Goal: Navigation & Orientation: Find specific page/section

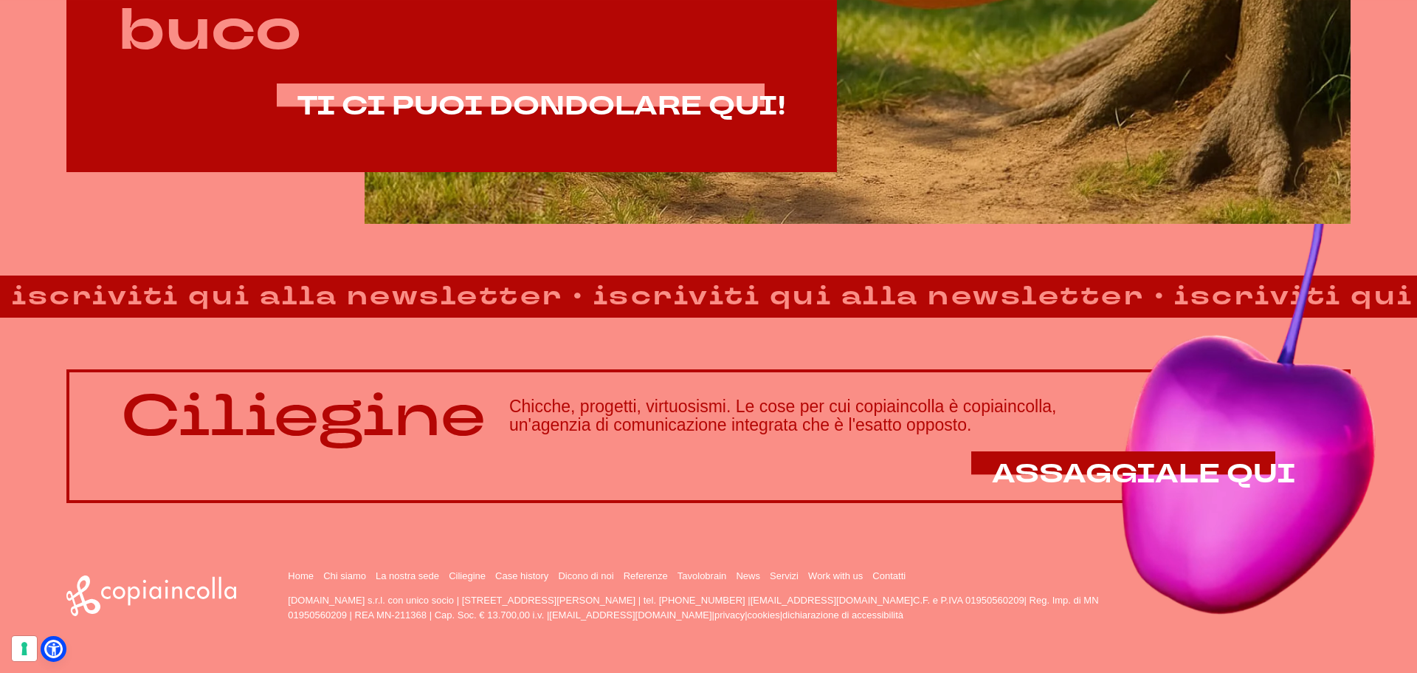
scroll to position [1265, 0]
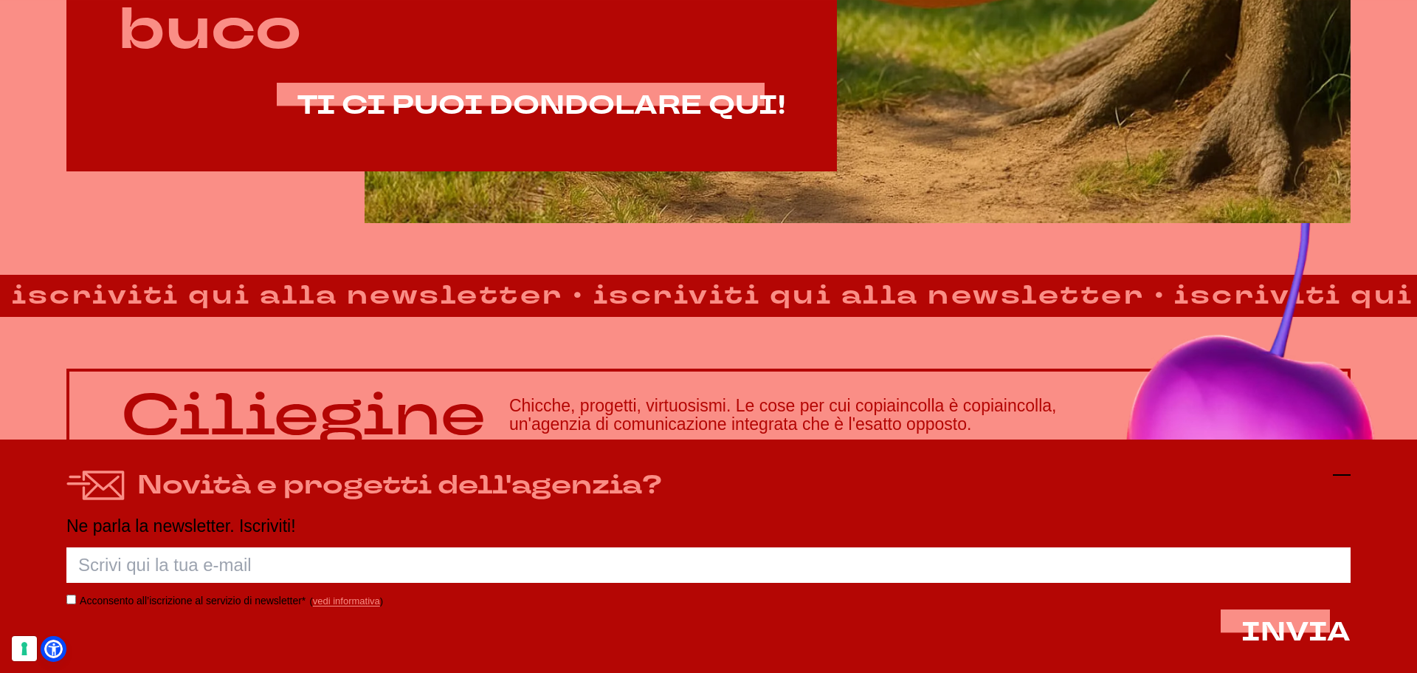
click at [1337, 475] on line at bounding box center [1342, 475] width 18 height 0
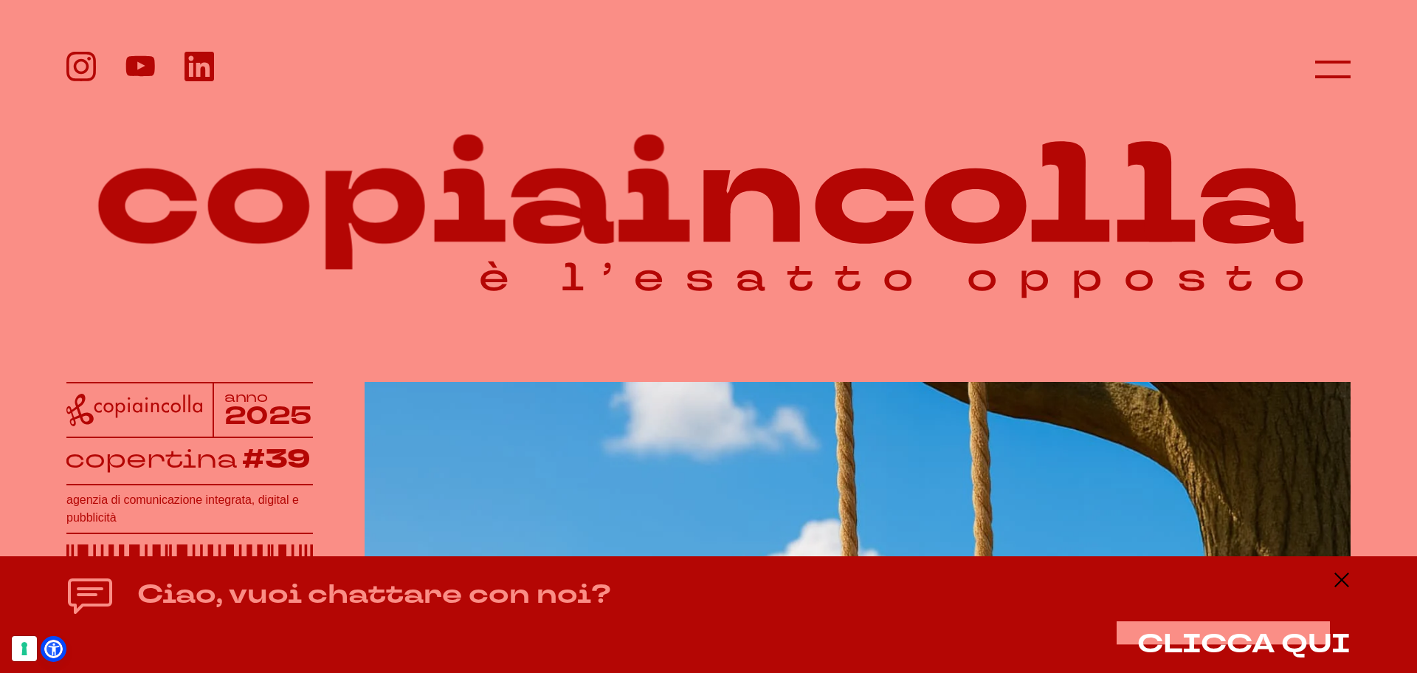
scroll to position [0, 0]
click at [1128, 159] on icon at bounding box center [708, 191] width 1285 height 250
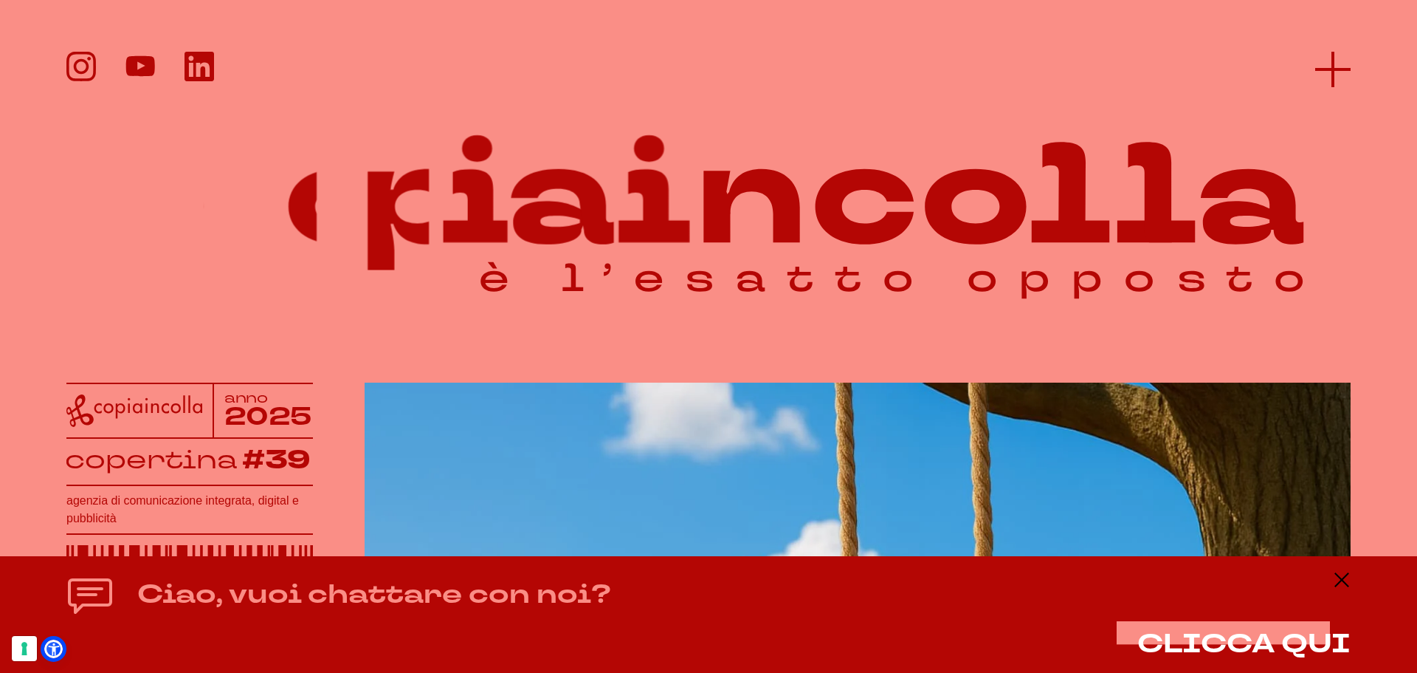
click at [1344, 72] on icon at bounding box center [1333, 69] width 35 height 35
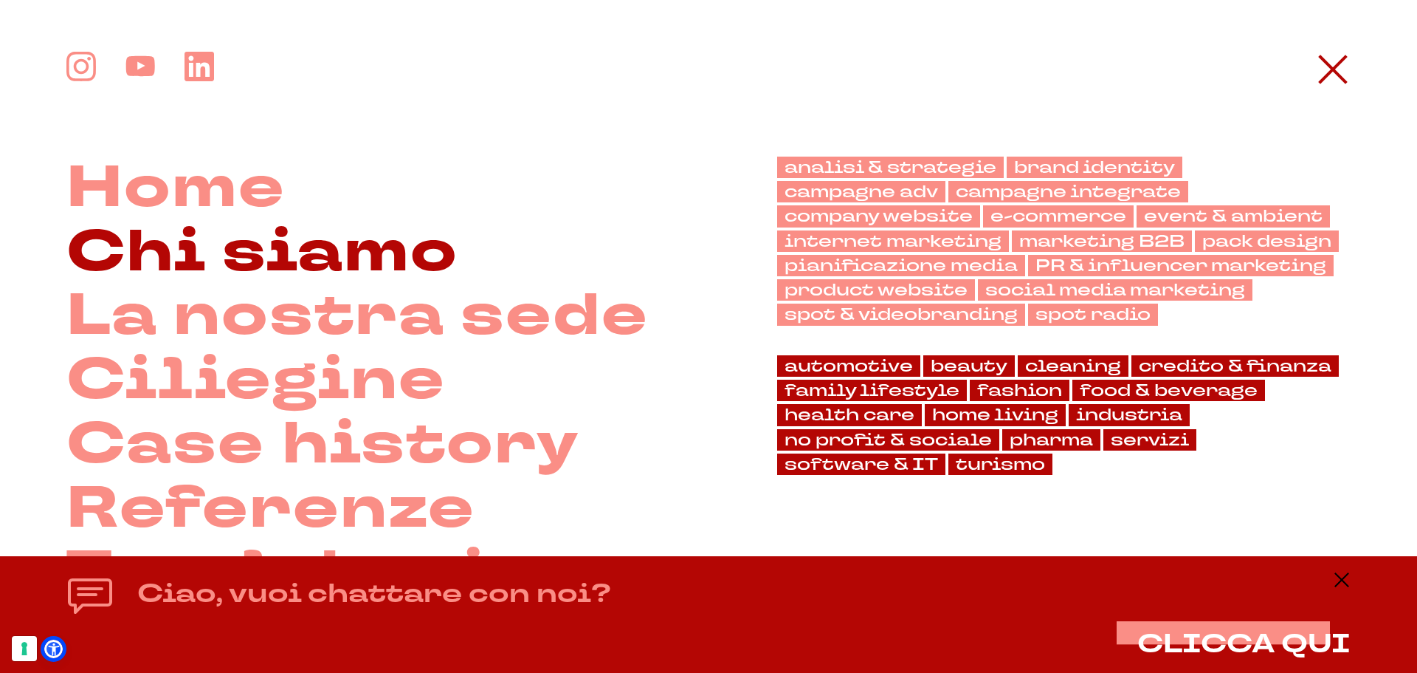
click at [306, 250] on link "Chi siamo" at bounding box center [262, 253] width 392 height 64
